Goal: Feedback & Contribution: Contribute content

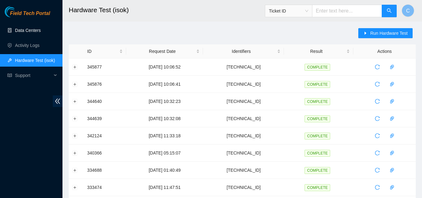
click at [34, 29] on link "Data Centers" at bounding box center [28, 30] width 26 height 5
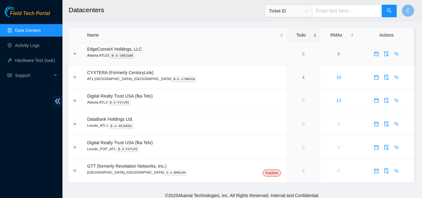
click at [302, 55] on link "6" at bounding box center [303, 53] width 2 height 5
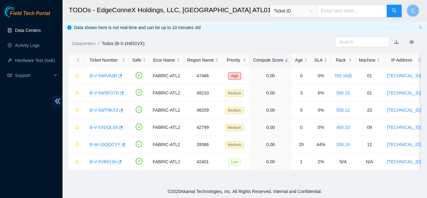
click at [31, 31] on link "Data Centers" at bounding box center [28, 30] width 26 height 5
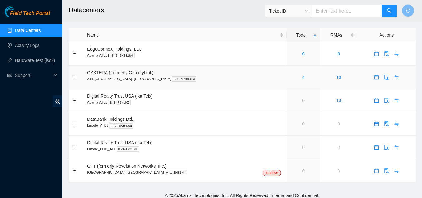
click at [302, 77] on link "4" at bounding box center [303, 77] width 2 height 5
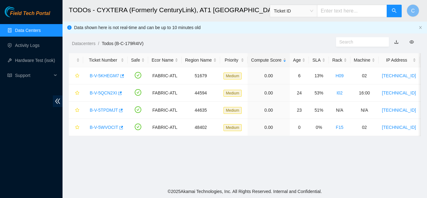
click at [31, 32] on link "Data Centers" at bounding box center [28, 30] width 26 height 5
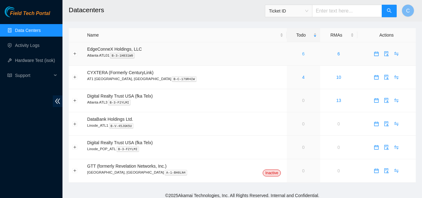
click at [302, 54] on link "6" at bounding box center [303, 53] width 2 height 5
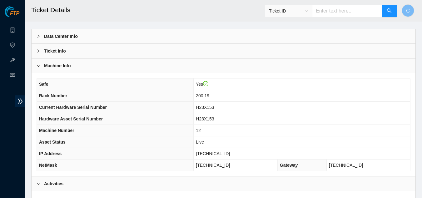
scroll to position [31, 0]
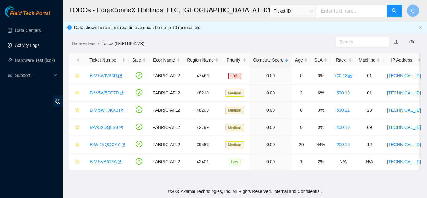
click at [40, 47] on link "Activity Logs" at bounding box center [27, 45] width 25 height 5
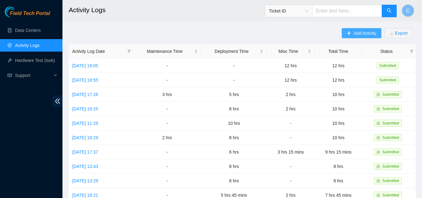
click at [364, 33] on span "Add Activity" at bounding box center [365, 33] width 22 height 7
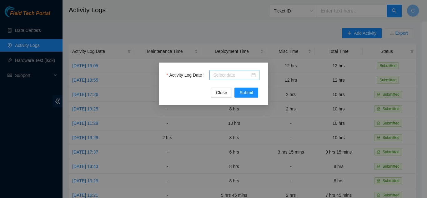
click at [242, 78] on div at bounding box center [234, 75] width 50 height 10
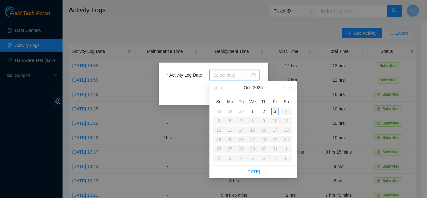
type input "2025-10-03"
click at [277, 112] on div "3" at bounding box center [274, 110] width 7 height 7
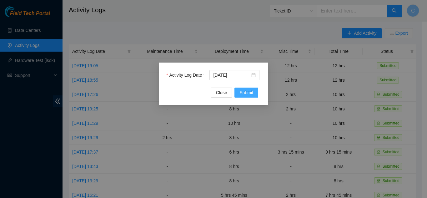
click at [248, 96] on button "Submit" at bounding box center [246, 92] width 24 height 10
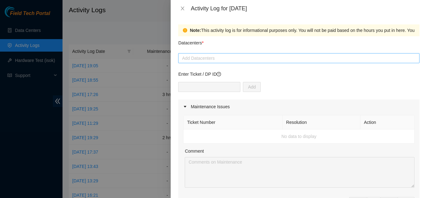
click at [222, 63] on div "Add Datacenters" at bounding box center [298, 58] width 241 height 10
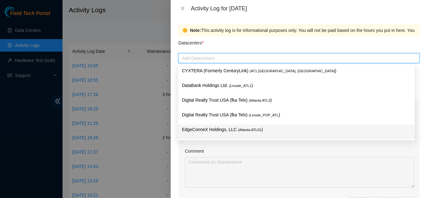
click at [225, 129] on p "EdgeConneX Holdings, LLC ( Atlanta ATL01 )" at bounding box center [296, 129] width 229 height 7
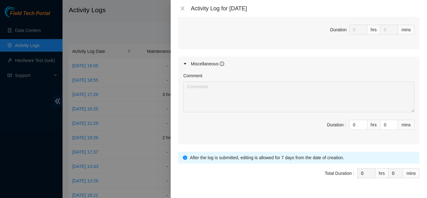
scroll to position [312, 0]
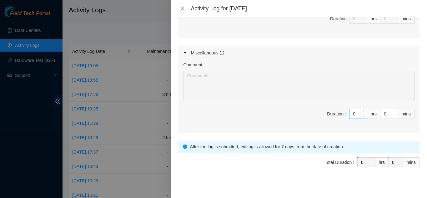
click at [351, 115] on input "0" at bounding box center [357, 113] width 17 height 9
type input "12"
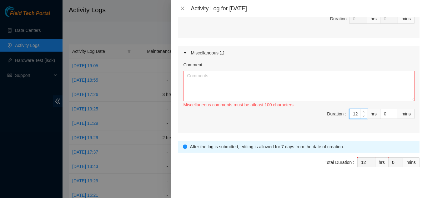
type input "12"
click at [357, 85] on textarea "Comment" at bounding box center [298, 86] width 231 height 31
type textarea "t"
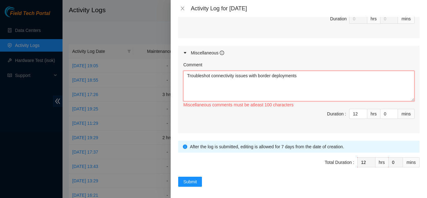
type textarea "Troubleshot connectivity issues with border deployments"
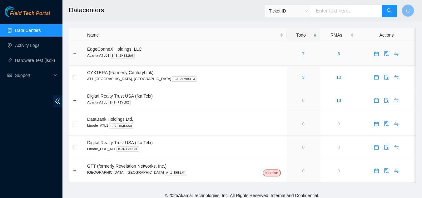
click at [302, 53] on link "7" at bounding box center [303, 53] width 2 height 5
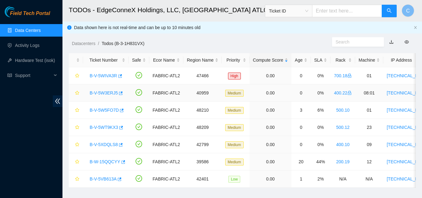
click at [94, 92] on link "B-V-5W3ERJ5" at bounding box center [104, 92] width 28 height 5
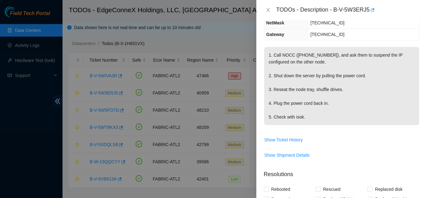
scroll to position [94, 0]
